Goal: Navigation & Orientation: Find specific page/section

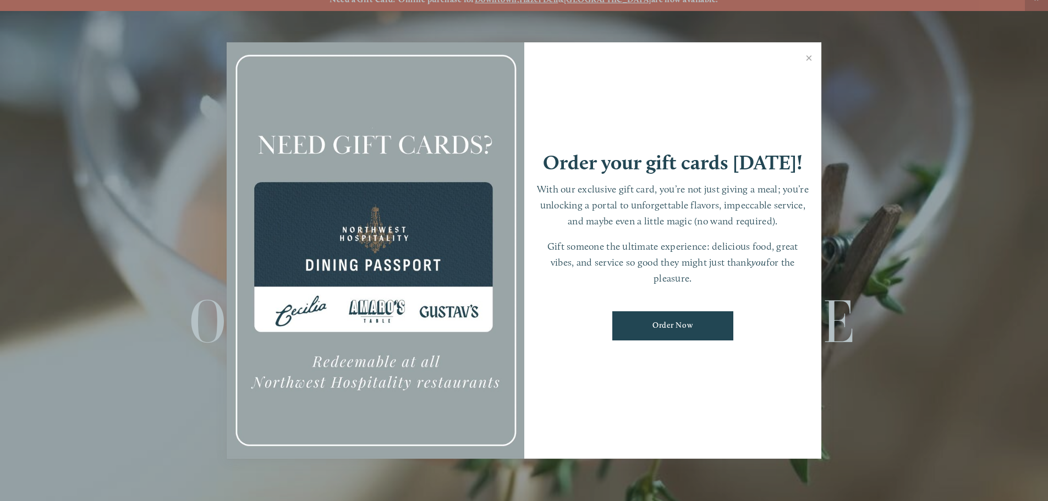
scroll to position [23, 0]
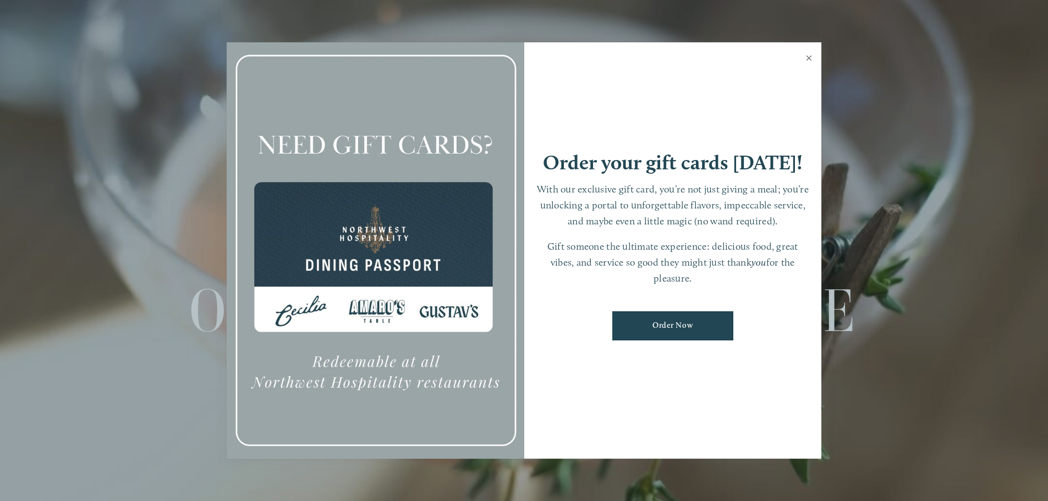
click at [811, 58] on link "Close" at bounding box center [808, 59] width 21 height 31
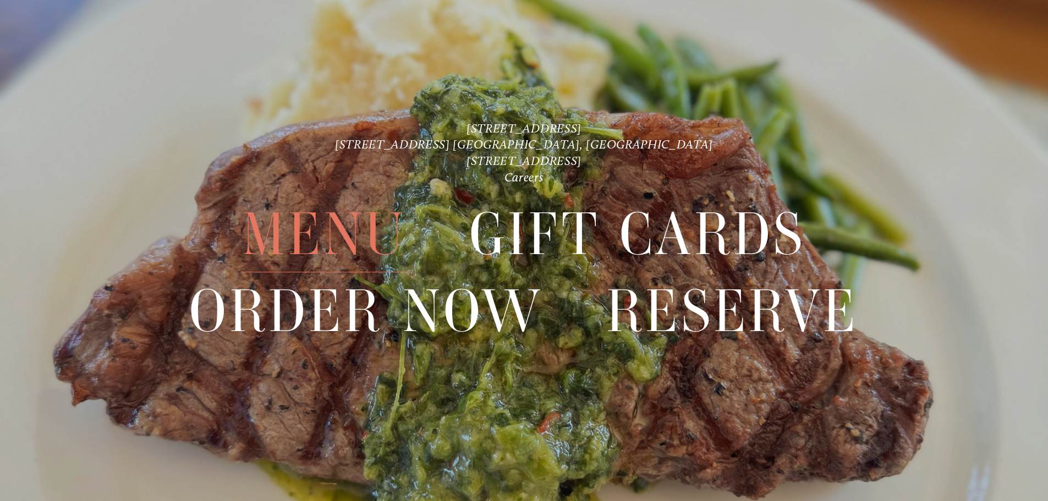
click at [348, 234] on span "Menu" at bounding box center [324, 235] width 164 height 76
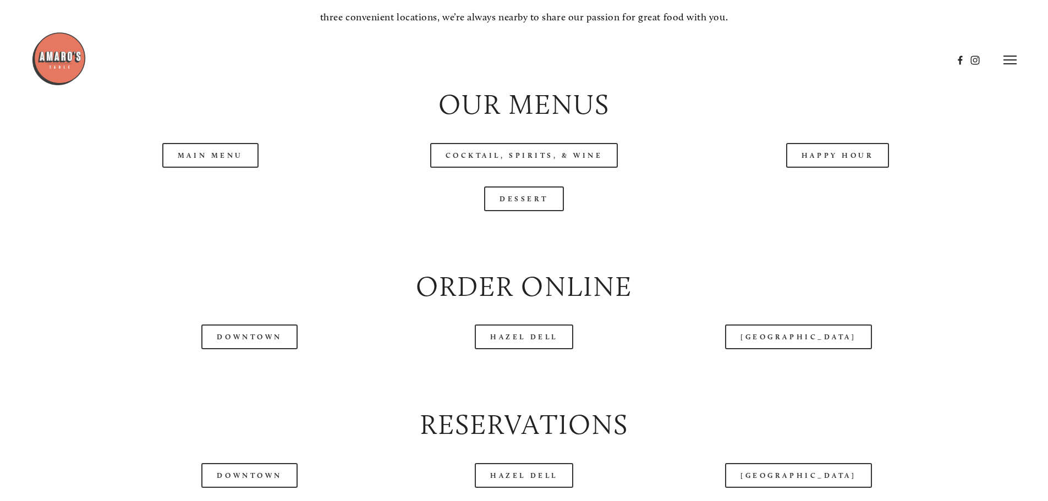
scroll to position [1210, 0]
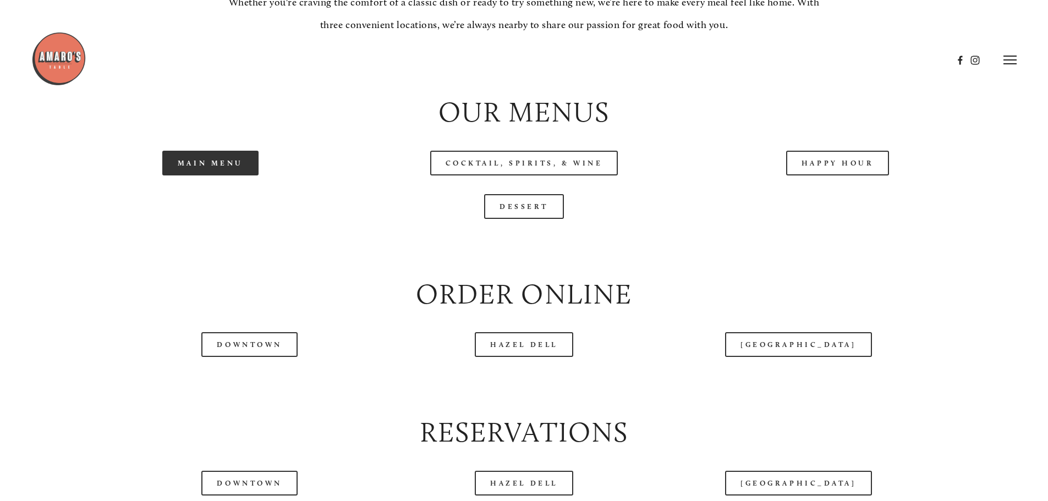
click at [226, 175] on link "Main Menu" at bounding box center [210, 163] width 96 height 25
